Goal: Find specific page/section: Find specific page/section

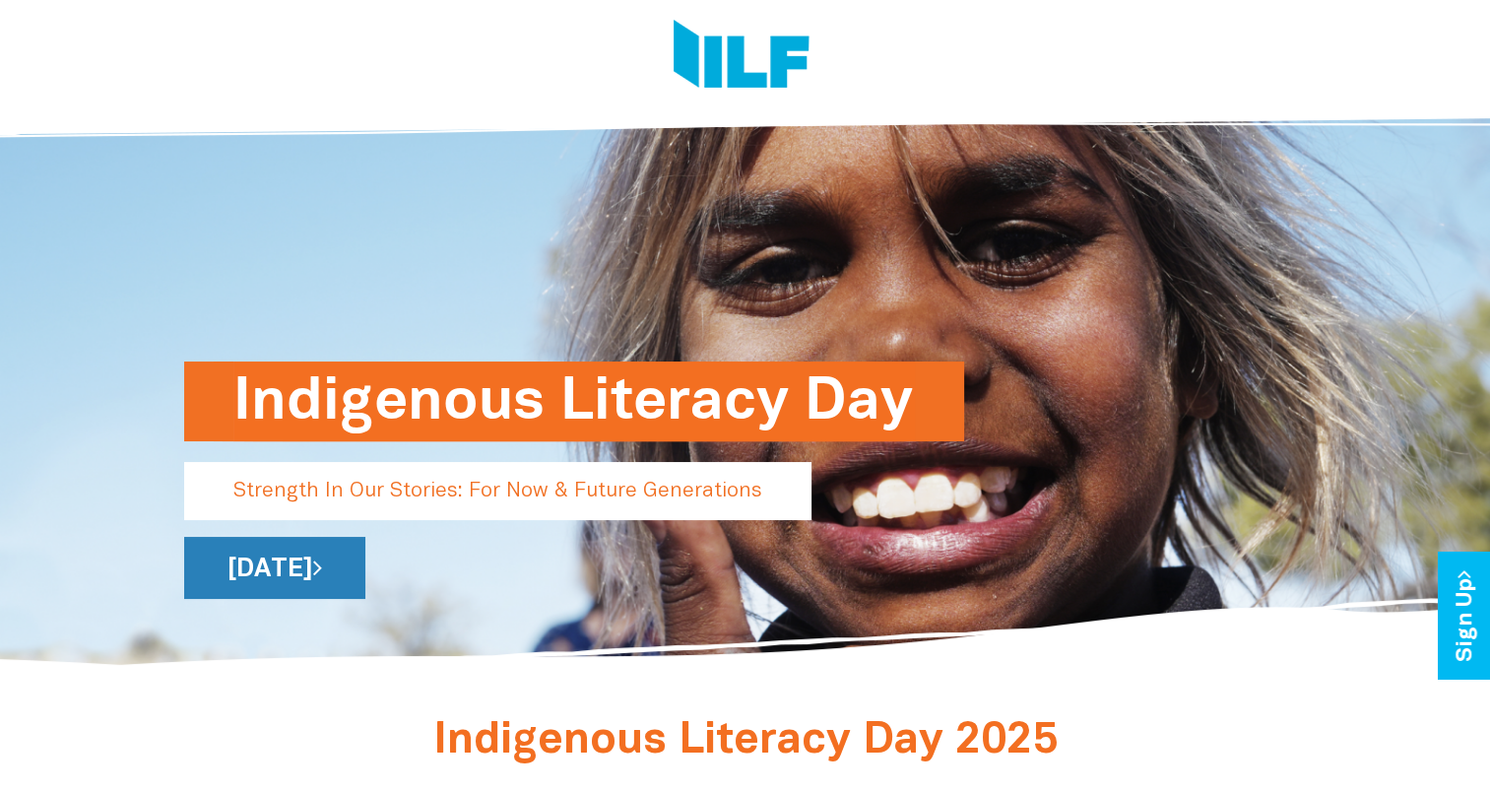
click at [365, 567] on link "[DATE]" at bounding box center [274, 568] width 181 height 62
click at [365, 587] on link "[DATE]" at bounding box center [274, 568] width 181 height 62
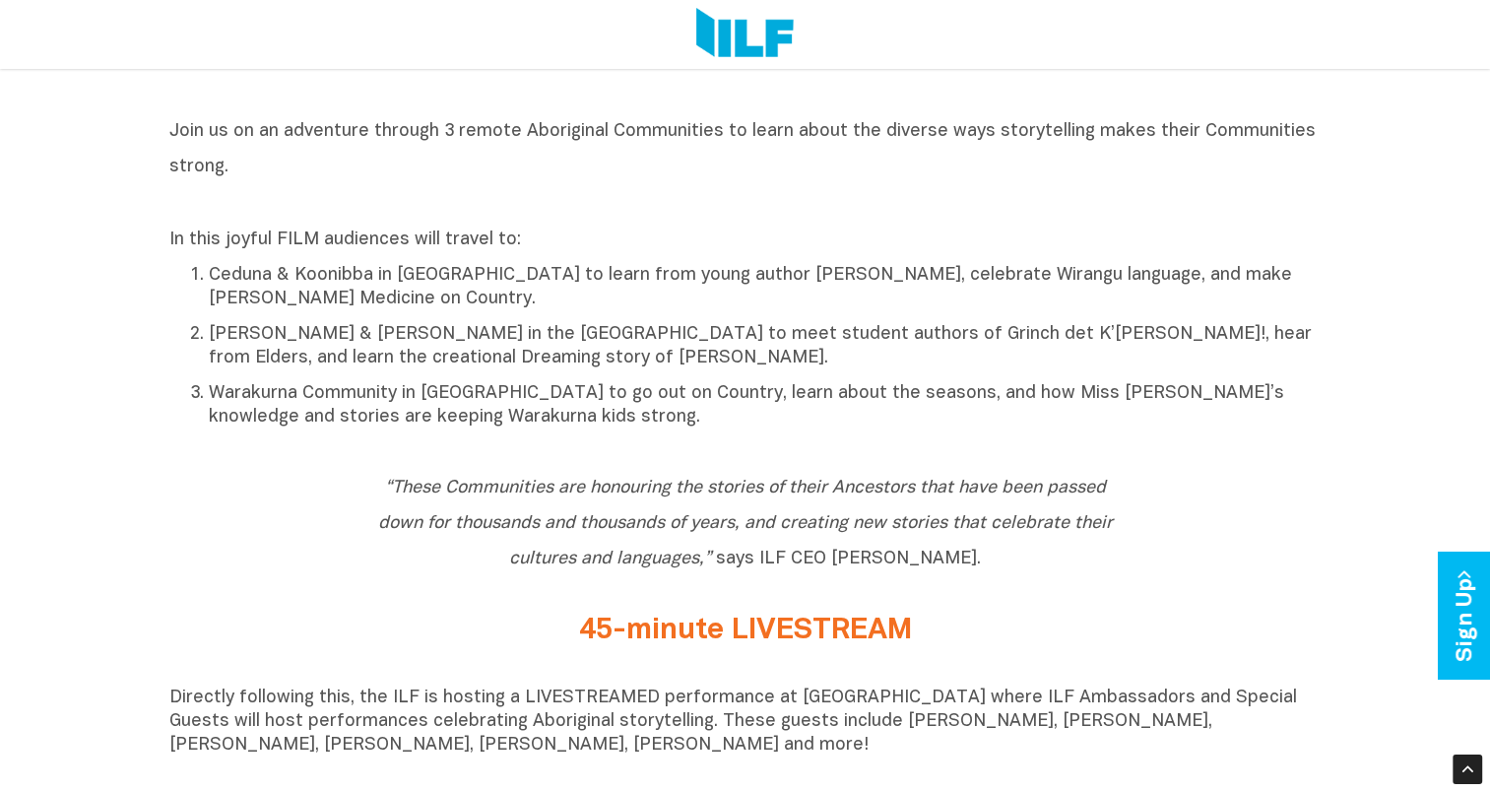
scroll to position [925, 0]
